Goal: Task Accomplishment & Management: Complete application form

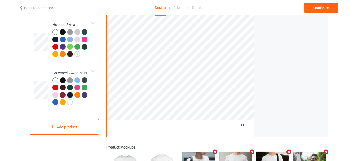
scroll to position [50, 0]
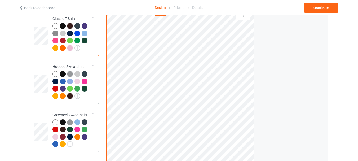
click at [47, 100] on td at bounding box center [42, 82] width 16 height 40
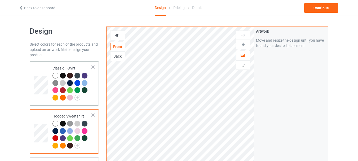
click at [41, 99] on td at bounding box center [42, 83] width 16 height 40
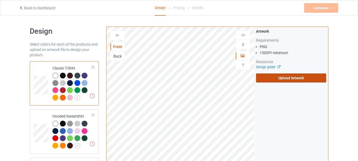
click at [274, 78] on label "Upload Artwork" at bounding box center [291, 77] width 70 height 9
click at [0, 0] on input "Upload Artwork" at bounding box center [0, 0] width 0 height 0
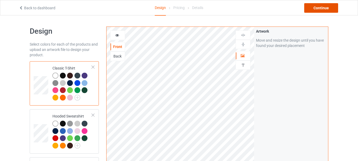
click at [318, 6] on div "Continue" at bounding box center [321, 8] width 34 height 10
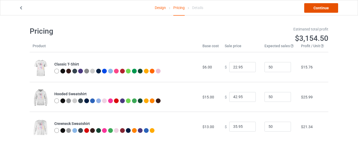
click at [315, 8] on link "Continue" at bounding box center [321, 8] width 34 height 10
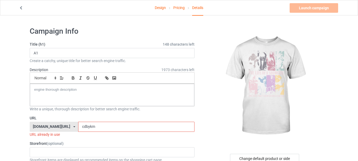
click at [120, 128] on input "cdbykm" at bounding box center [136, 127] width 116 height 10
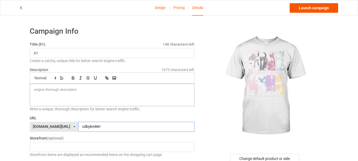
type input "cdbykmNH"
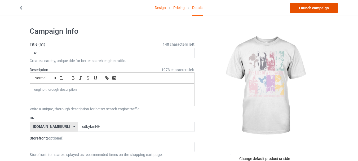
click at [316, 9] on link "Launch campaign" at bounding box center [313, 8] width 48 height 10
